Goal: Information Seeking & Learning: Learn about a topic

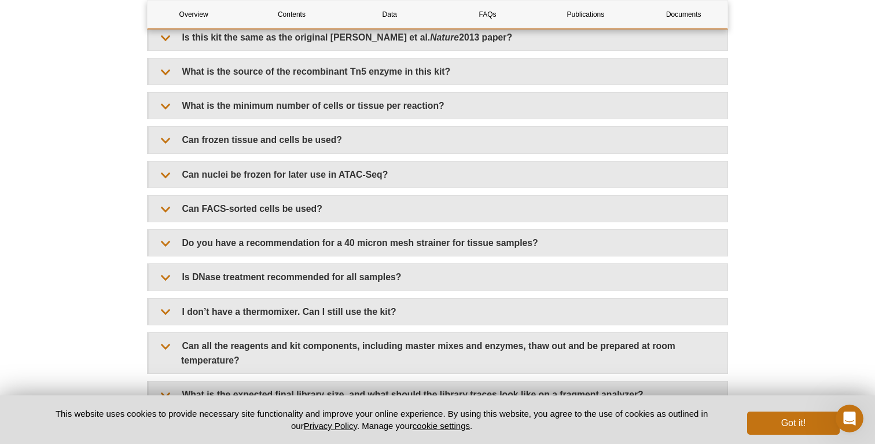
scroll to position [1989, 0]
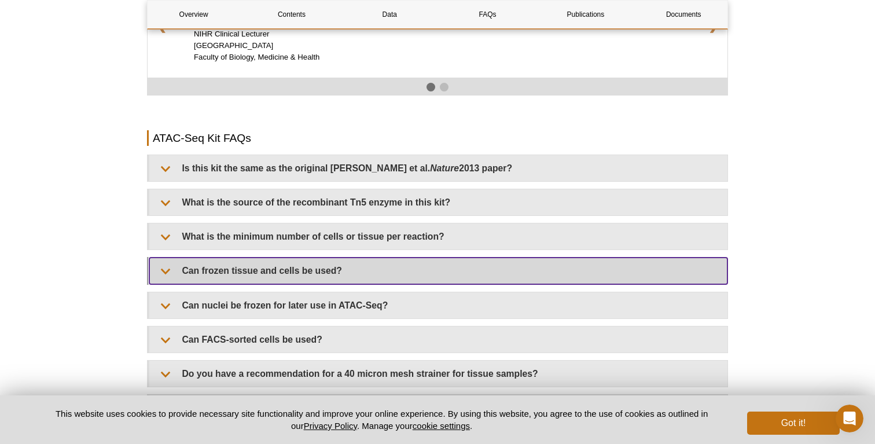
click at [264, 258] on summary "Can frozen tissue and cells be used?" at bounding box center [438, 271] width 578 height 26
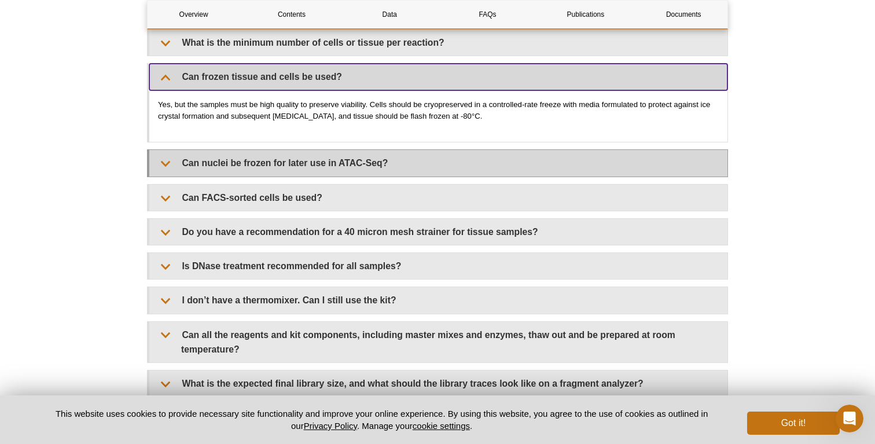
scroll to position [2185, 0]
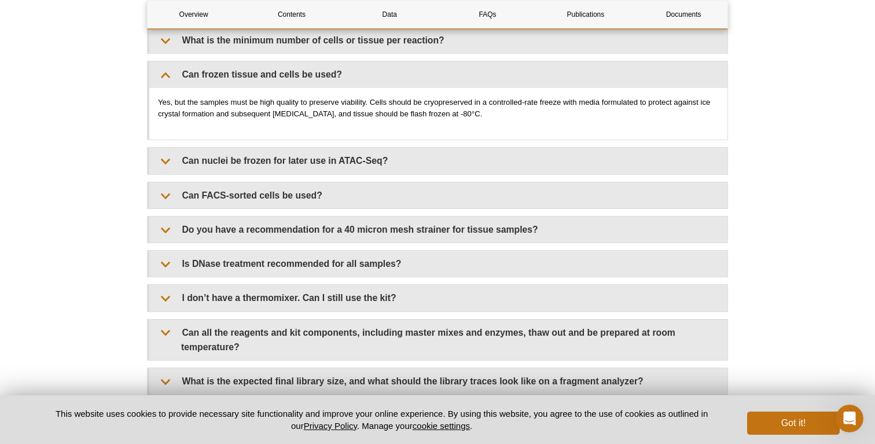
click at [227, 165] on div "Is this kit the same as the original [PERSON_NAME] et al. Nature 2013 paper? Th…" at bounding box center [437, 210] width 581 height 505
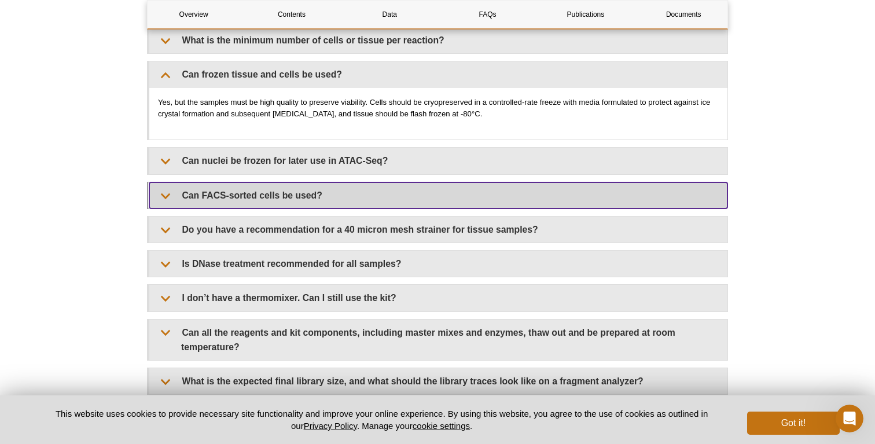
click at [226, 182] on summary "Can FACS-sorted cells be used?" at bounding box center [438, 195] width 578 height 26
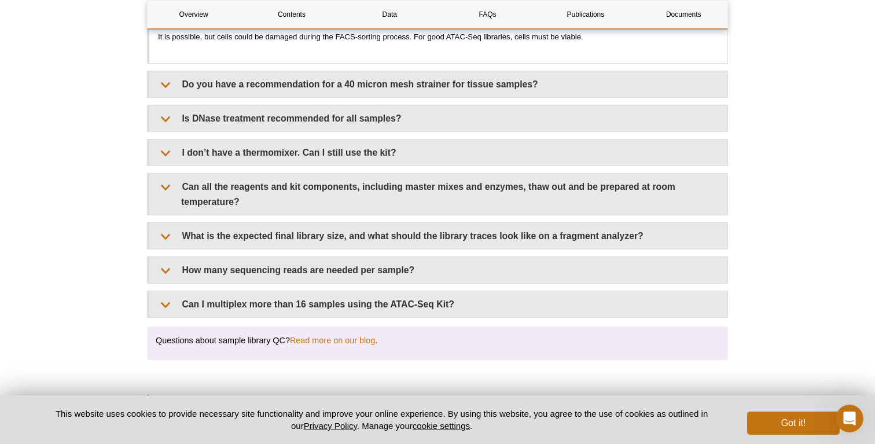
scroll to position [2389, 0]
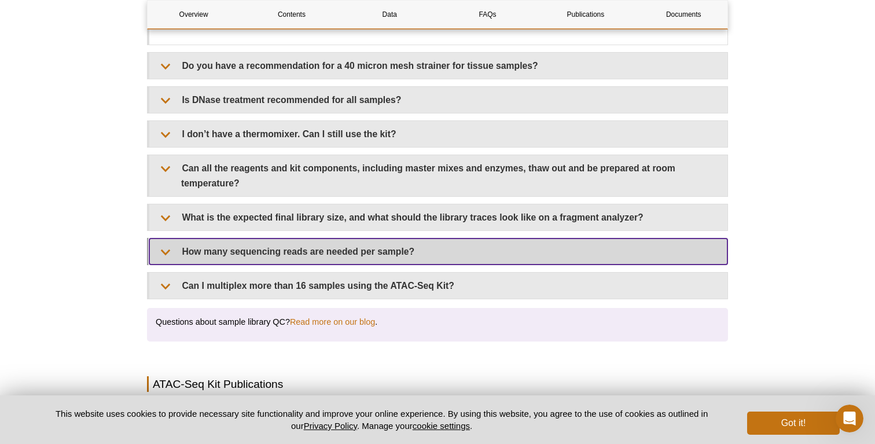
click at [242, 238] on summary "How many sequencing reads are needed per sample?" at bounding box center [438, 251] width 578 height 26
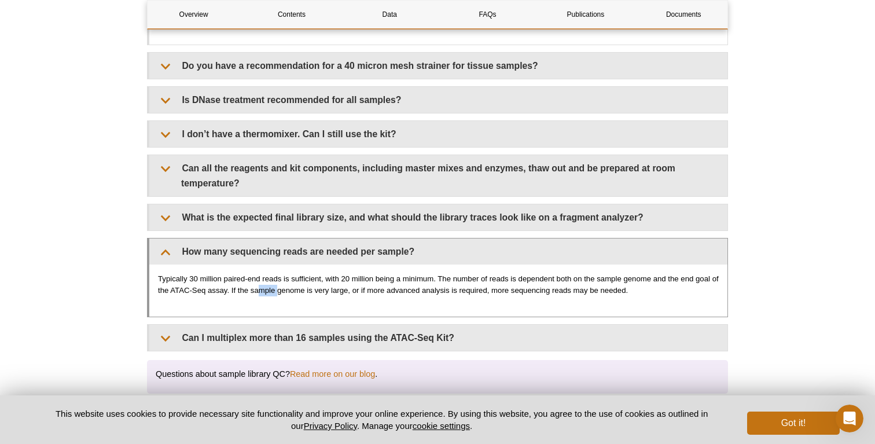
drag, startPoint x: 269, startPoint y: 268, endPoint x: 297, endPoint y: 268, distance: 28.4
click at [292, 273] on p "Typically 30 million paired-end reads is sufficient, with 20 million being a mi…" at bounding box center [438, 284] width 561 height 23
click at [312, 273] on p "Typically 30 million paired-end reads is sufficient, with 20 million being a mi…" at bounding box center [438, 284] width 561 height 23
drag, startPoint x: 323, startPoint y: 258, endPoint x: 467, endPoint y: 258, distance: 143.5
click at [467, 273] on p "Typically 30 million paired-end reads is sufficient, with 20 million being a mi…" at bounding box center [438, 284] width 561 height 23
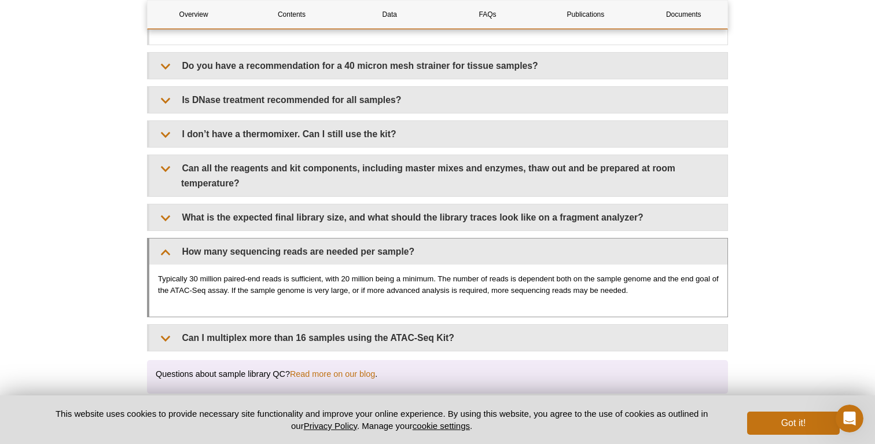
click at [496, 273] on p "Typically 30 million paired-end reads is sufficient, with 20 million being a mi…" at bounding box center [438, 284] width 561 height 23
drag, startPoint x: 431, startPoint y: 262, endPoint x: 573, endPoint y: 261, distance: 142.9
click at [573, 273] on p "Typically 30 million paired-end reads is sufficient, with 20 million being a mi…" at bounding box center [438, 284] width 561 height 23
click at [578, 273] on p "Typically 30 million paired-end reads is sufficient, with 20 million being a mi…" at bounding box center [438, 284] width 561 height 23
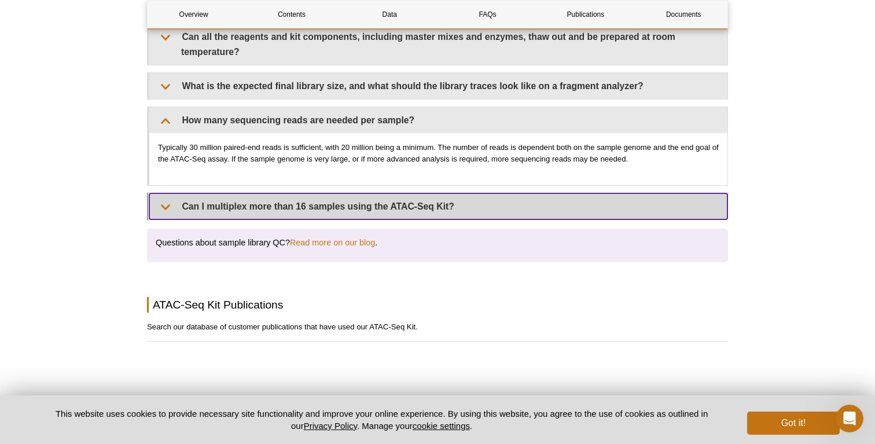
click at [283, 194] on summary "Can I multiplex more than 16 samples using the ATAC-Seq Kit?" at bounding box center [438, 206] width 578 height 26
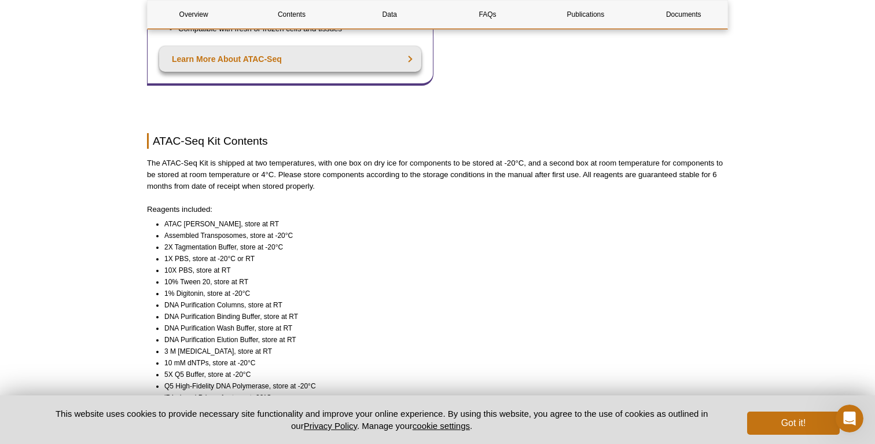
scroll to position [0, 0]
